Goal: Task Accomplishment & Management: Use online tool/utility

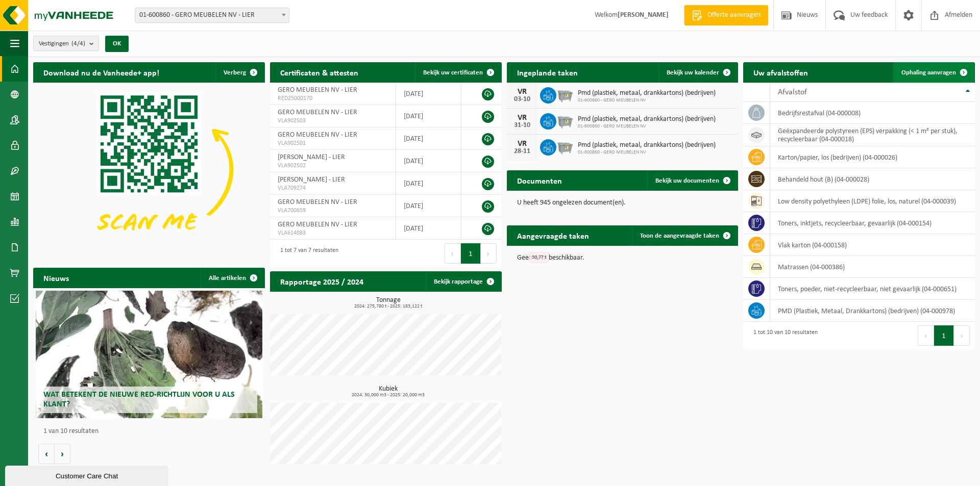
click at [907, 72] on span "Ophaling aanvragen" at bounding box center [928, 72] width 55 height 7
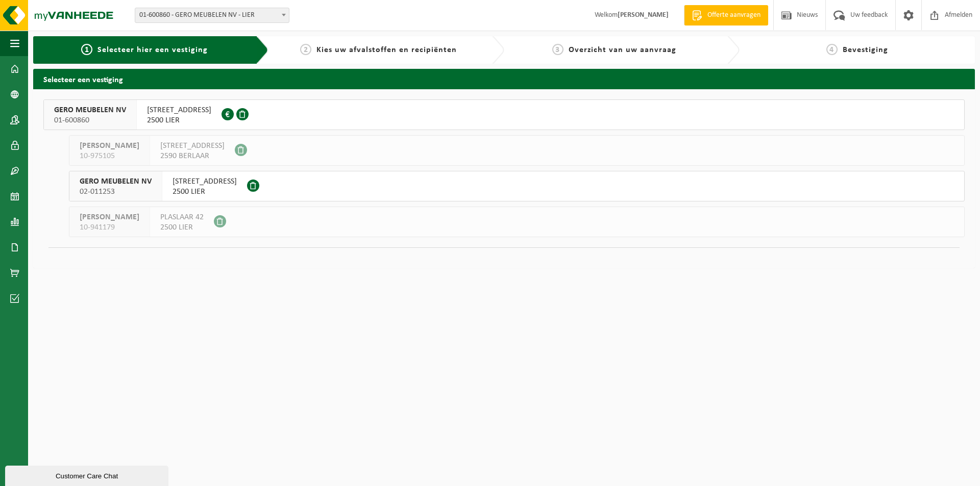
click at [211, 119] on span "2500 LIER" at bounding box center [179, 120] width 64 height 10
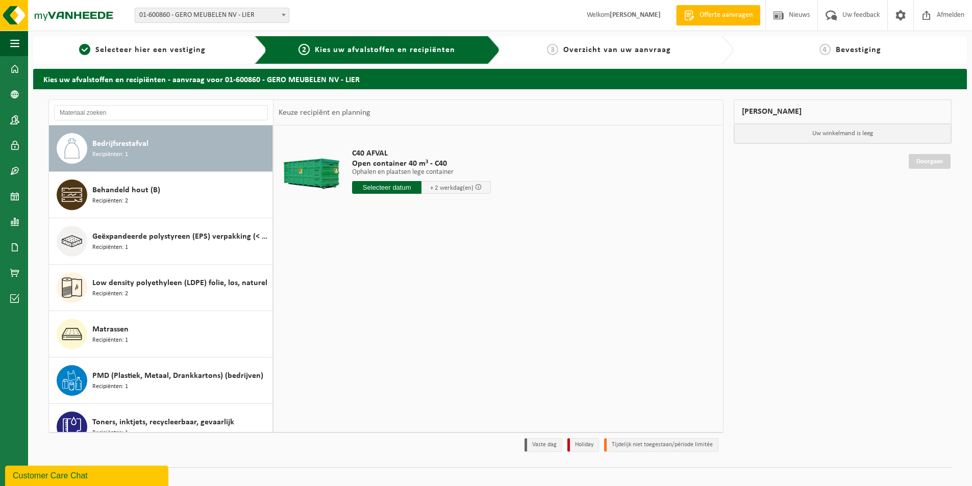
click at [146, 143] on span "Bedrijfsrestafval" at bounding box center [120, 144] width 56 height 12
click at [369, 186] on input "text" at bounding box center [386, 187] width 69 height 13
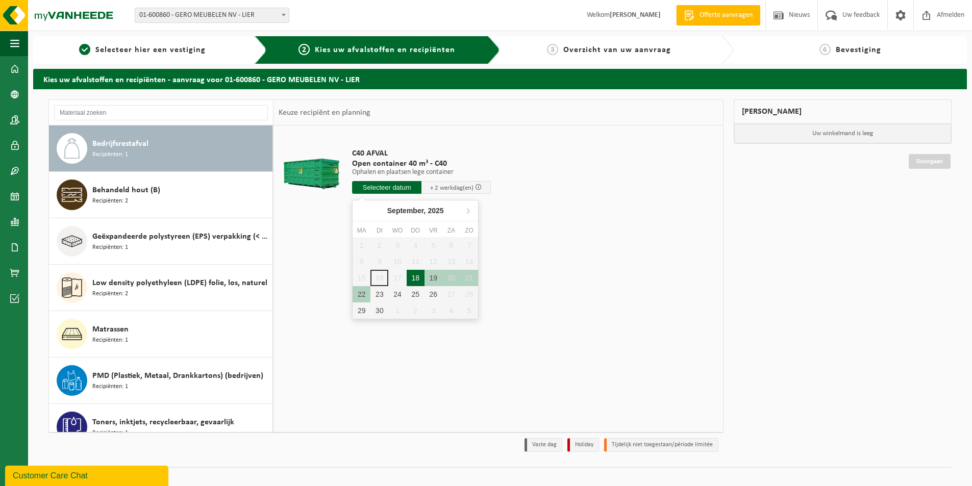
click at [412, 277] on div "18" at bounding box center [416, 278] width 18 height 16
type input "Van 2025-09-18"
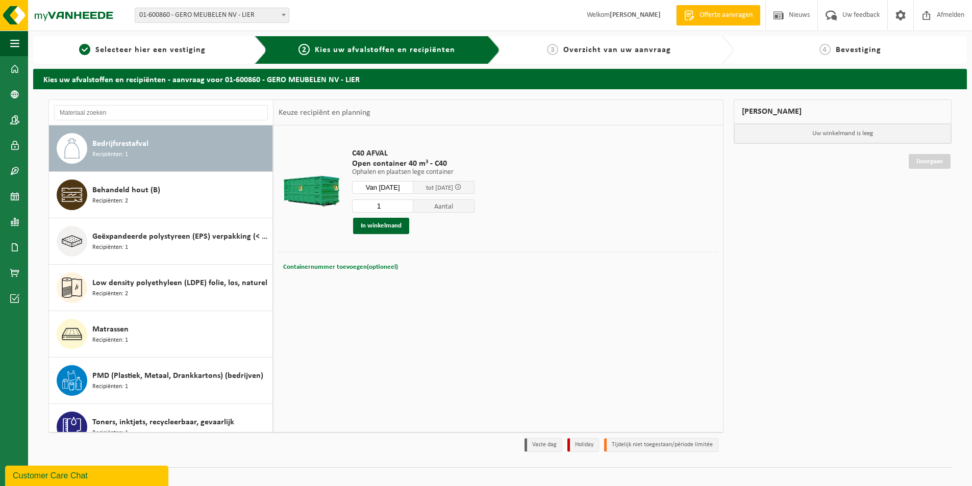
click at [375, 264] on span "Containernummer toevoegen(optioneel)" at bounding box center [340, 267] width 115 height 7
type input "C40-1021"
click at [378, 225] on button "In winkelmand" at bounding box center [381, 226] width 56 height 16
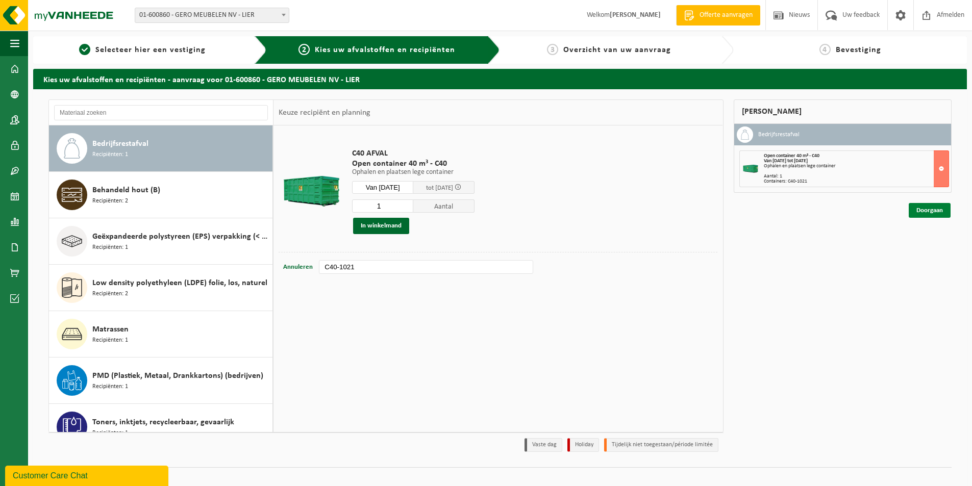
click at [927, 207] on link "Doorgaan" at bounding box center [930, 210] width 42 height 15
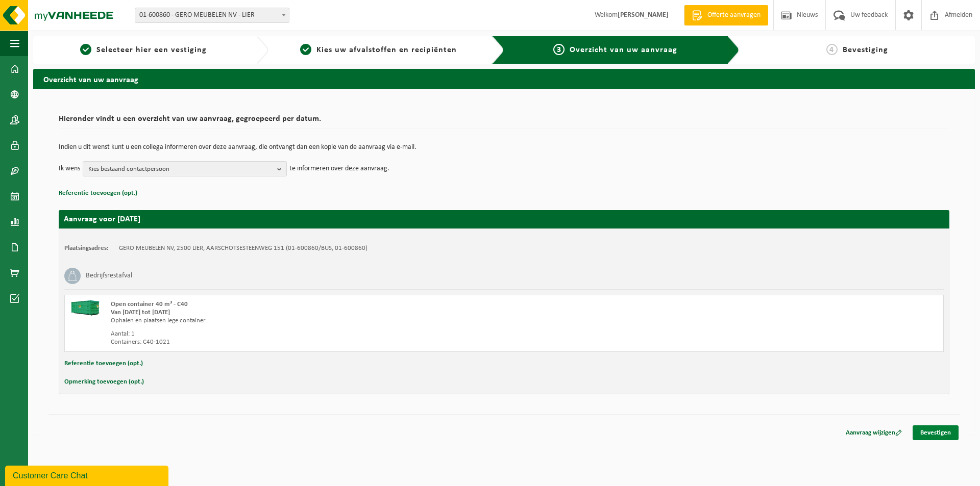
click at [933, 434] on link "Bevestigen" at bounding box center [936, 433] width 46 height 15
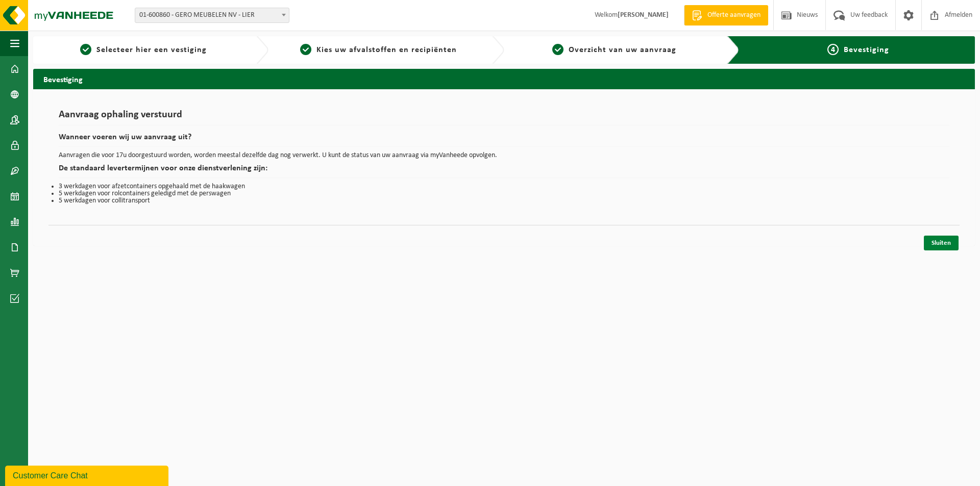
click at [944, 241] on link "Sluiten" at bounding box center [941, 243] width 35 height 15
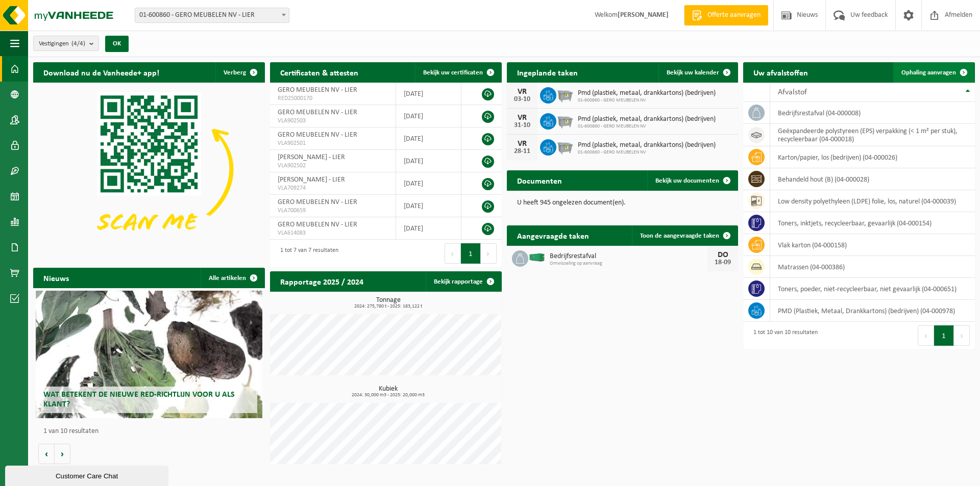
click at [914, 70] on span "Ophaling aanvragen" at bounding box center [928, 72] width 55 height 7
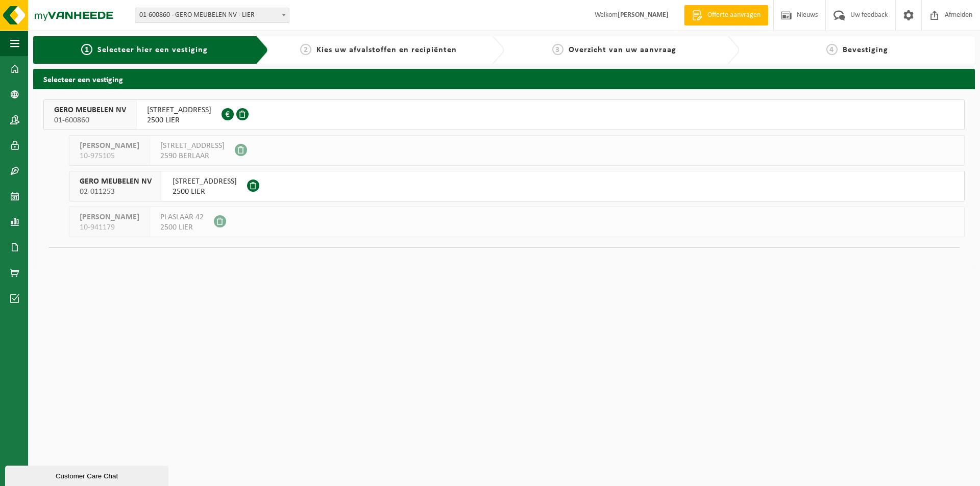
click at [206, 109] on span "[STREET_ADDRESS]" at bounding box center [179, 110] width 64 height 10
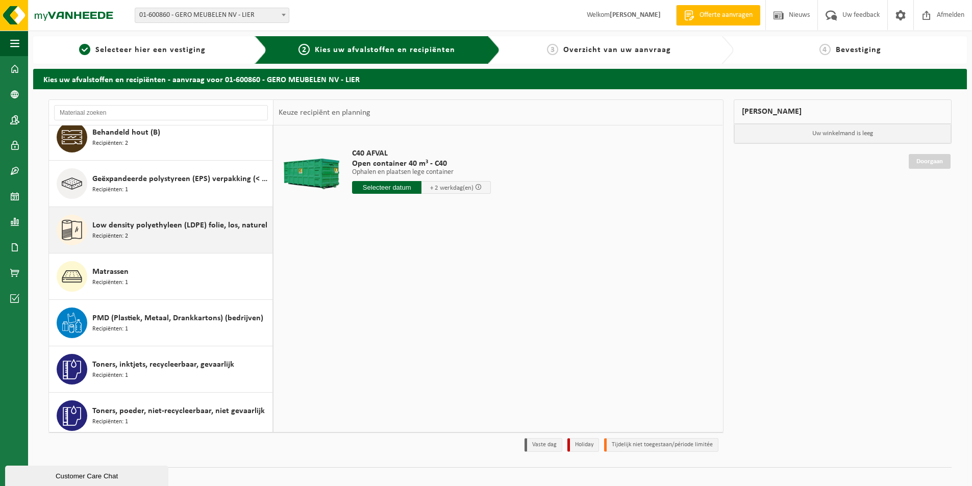
scroll to position [111, 0]
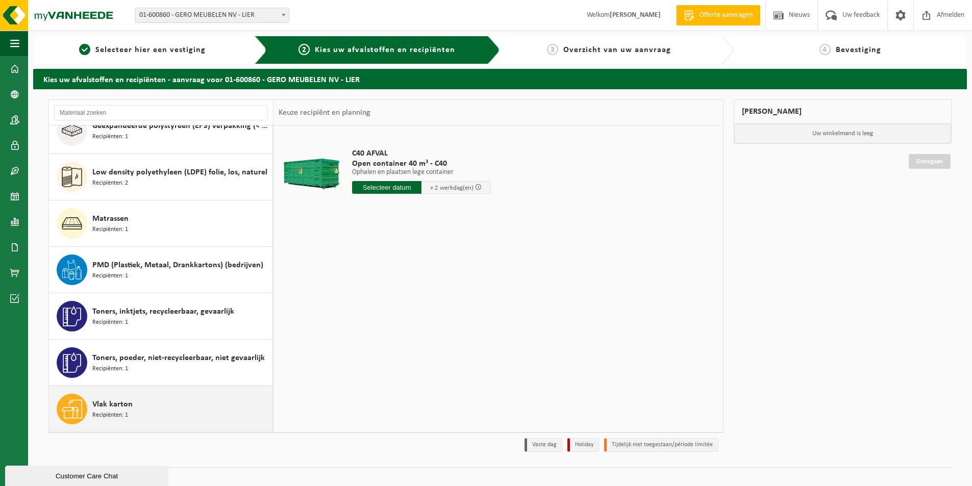
click at [137, 405] on div "Vlak karton Recipiënten: 1" at bounding box center [181, 409] width 178 height 31
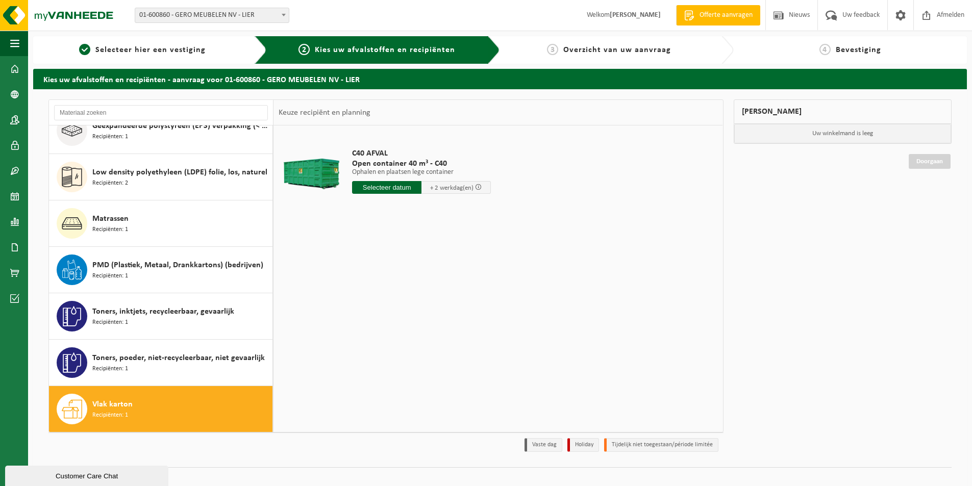
click at [137, 405] on div "Vlak karton Recipiënten: 1" at bounding box center [181, 409] width 178 height 31
click at [407, 185] on input "text" at bounding box center [386, 187] width 69 height 13
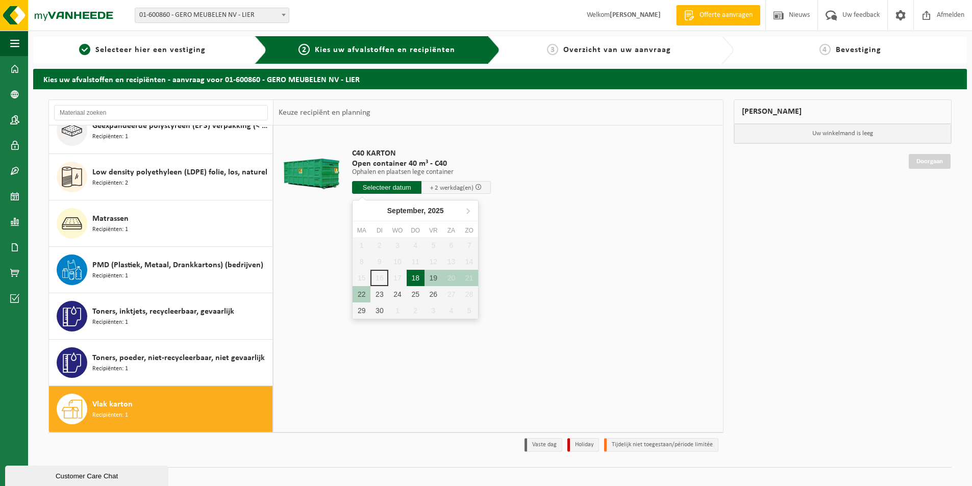
click at [414, 273] on div "18" at bounding box center [416, 278] width 18 height 16
type input "Van 2025-09-18"
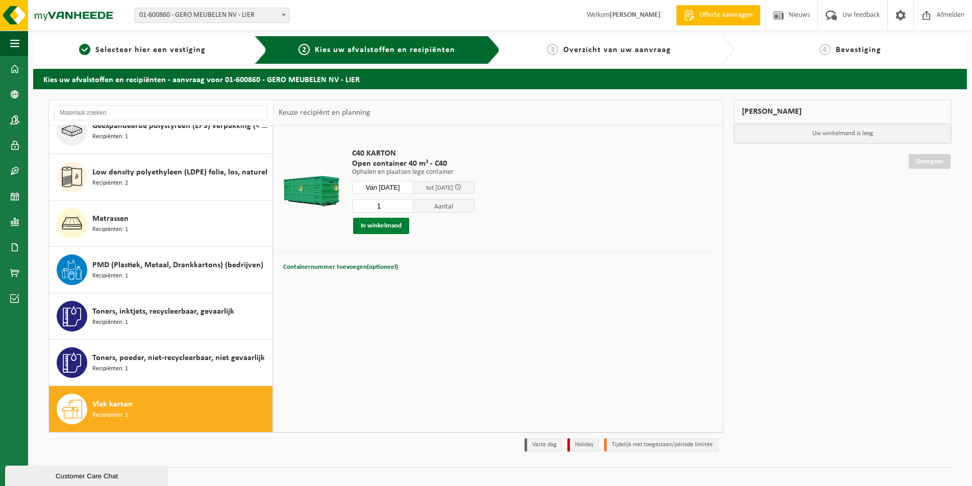
click at [373, 222] on button "In winkelmand" at bounding box center [381, 226] width 56 height 16
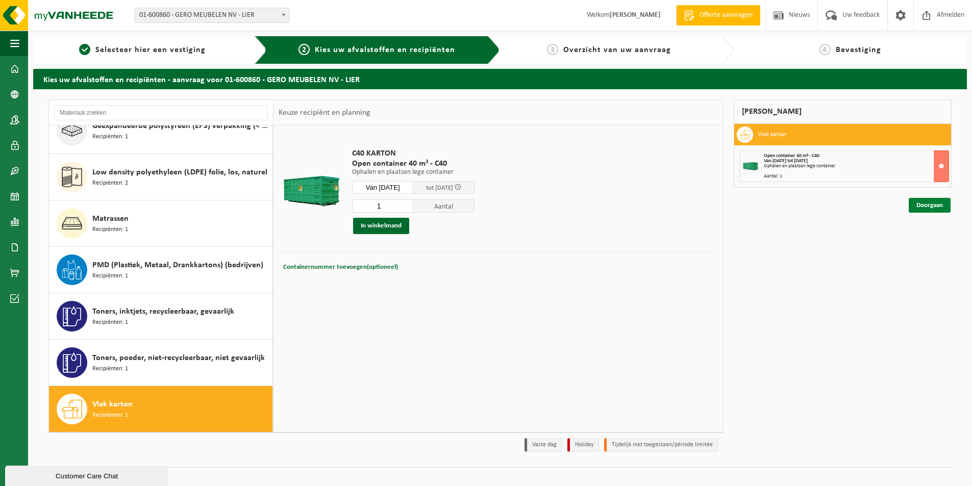
click at [928, 205] on link "Doorgaan" at bounding box center [930, 205] width 42 height 15
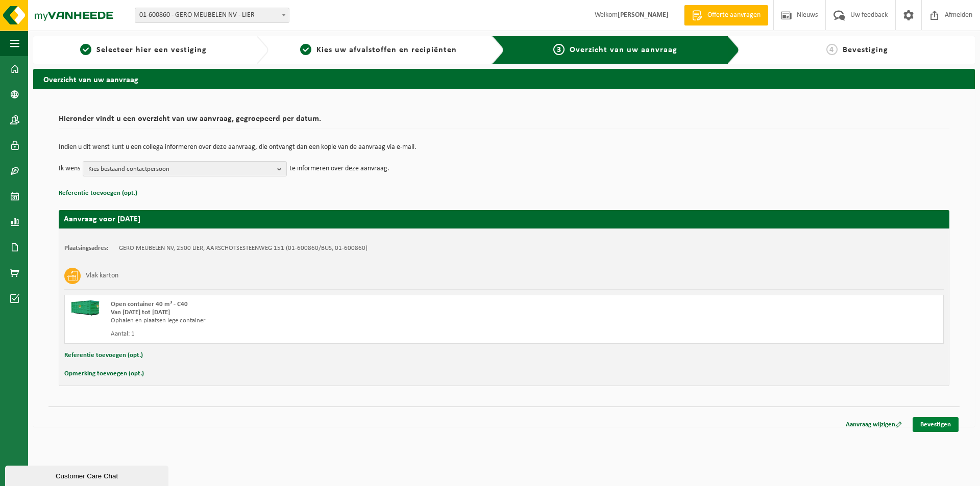
click at [925, 422] on link "Bevestigen" at bounding box center [936, 425] width 46 height 15
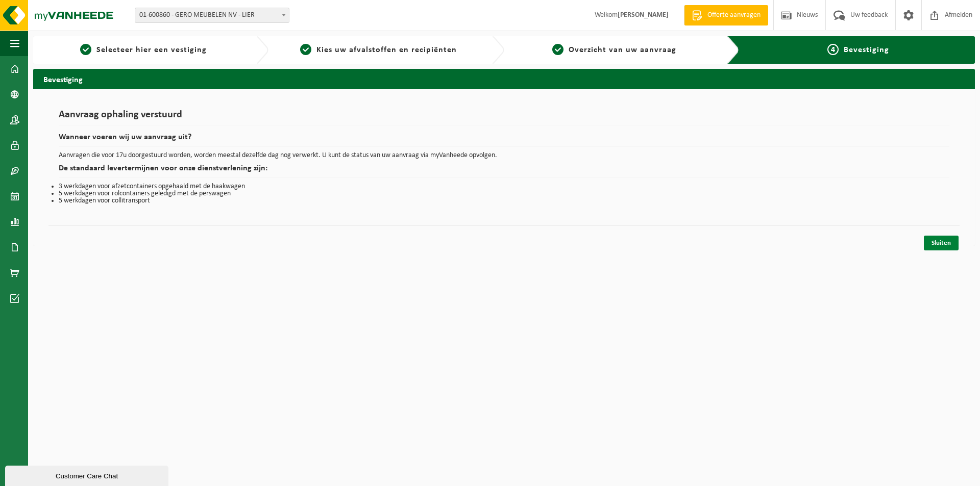
click at [936, 241] on link "Sluiten" at bounding box center [941, 243] width 35 height 15
